Goal: Information Seeking & Learning: Learn about a topic

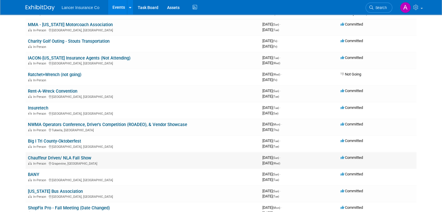
scroll to position [58, 0]
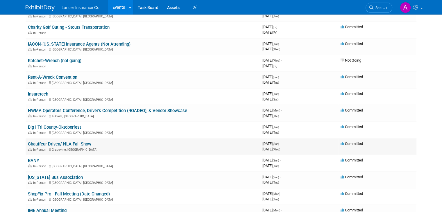
click at [72, 144] on link "Chauffeur Driven/ NLA Fall Show" at bounding box center [59, 143] width 63 height 5
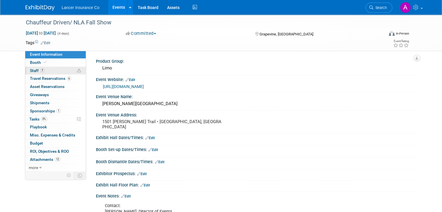
click at [30, 69] on span "Staff 7" at bounding box center [37, 70] width 15 height 5
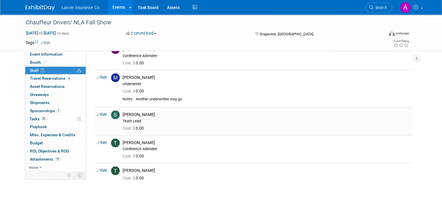
scroll to position [87, 0]
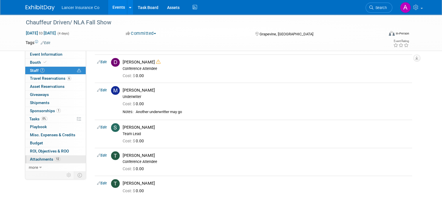
click at [37, 159] on span "Attachments 12" at bounding box center [45, 159] width 30 height 5
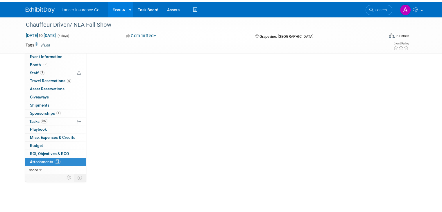
scroll to position [0, 0]
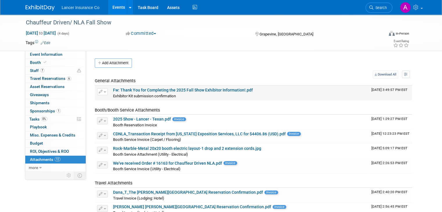
click at [179, 89] on link "Fw: Thank You for Completing the 2025 Fall Show Exhibitor Information!.pdf" at bounding box center [183, 90] width 140 height 5
click at [140, 148] on link "Rock-Marble-Metal 20x20 booth electric layout-1 drop and 2 extension cords.jpg" at bounding box center [187, 148] width 148 height 5
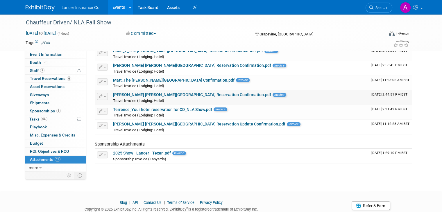
scroll to position [145, 0]
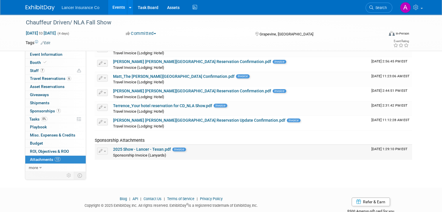
click at [139, 147] on link "2025 Show - Lancer - Texan.pdf" at bounding box center [142, 149] width 58 height 5
click at [425, 7] on link at bounding box center [410, 7] width 28 height 15
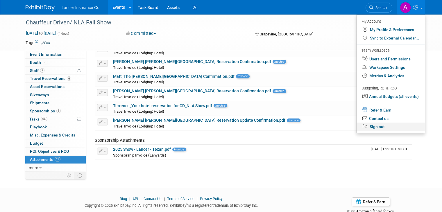
click at [387, 129] on link "Sign out" at bounding box center [390, 127] width 68 height 8
